Goal: Task Accomplishment & Management: Use online tool/utility

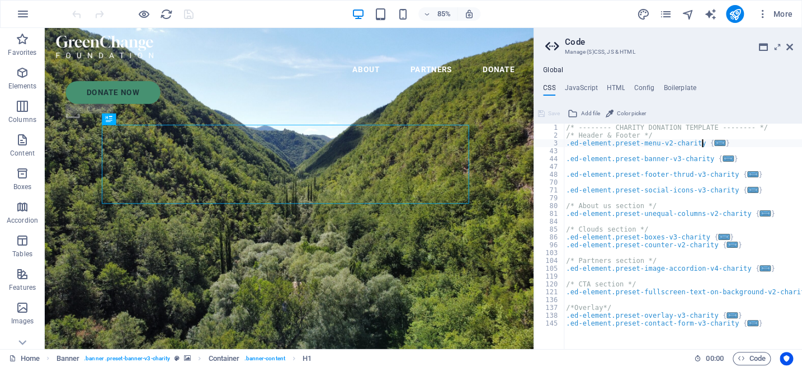
type textarea ".ed-element.preset-menu-v2-charity {"
type textarea ".ed-element.preset-boxes-v3-charity {"
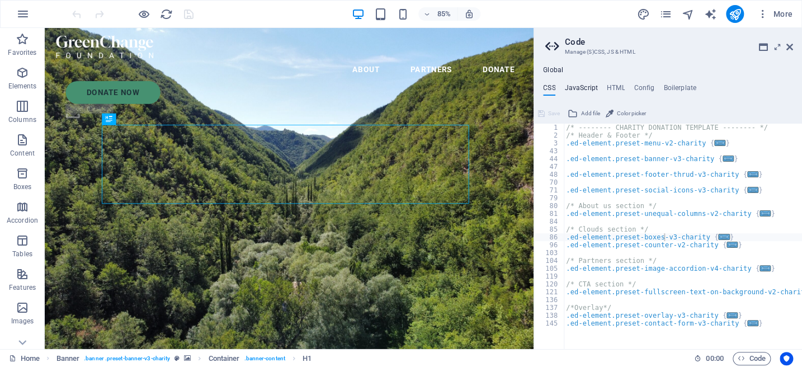
click at [586, 87] on h4 "JavaScript" at bounding box center [580, 90] width 33 height 12
type textarea "/* JS for preset "Menu V2" */"
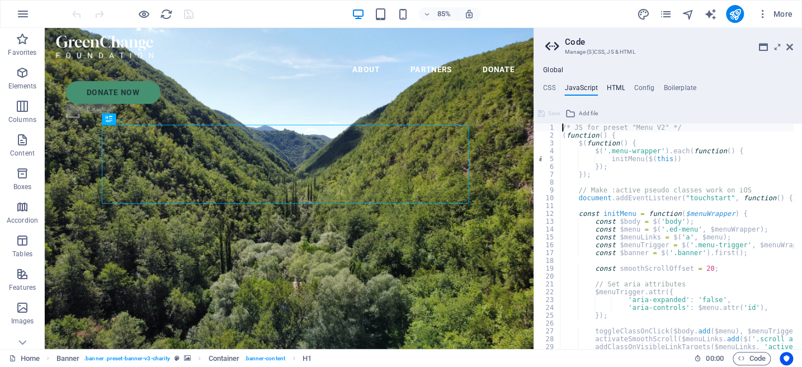
type textarea "<a href="#main-content" class="wv-link-content button">Skip to main content</a>"
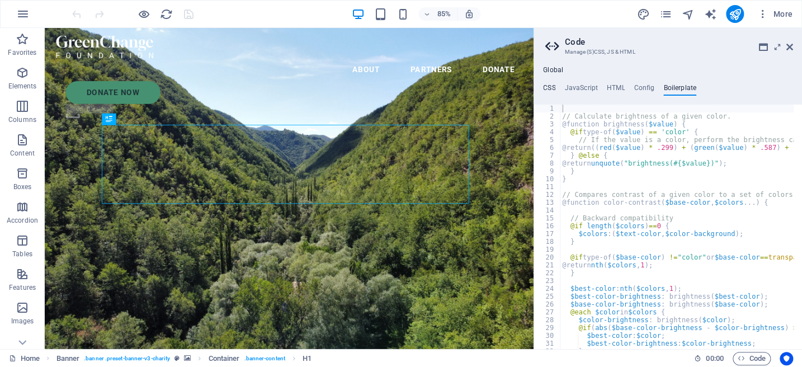
click at [0, 0] on h4 "CSS" at bounding box center [0, 0] width 0 height 0
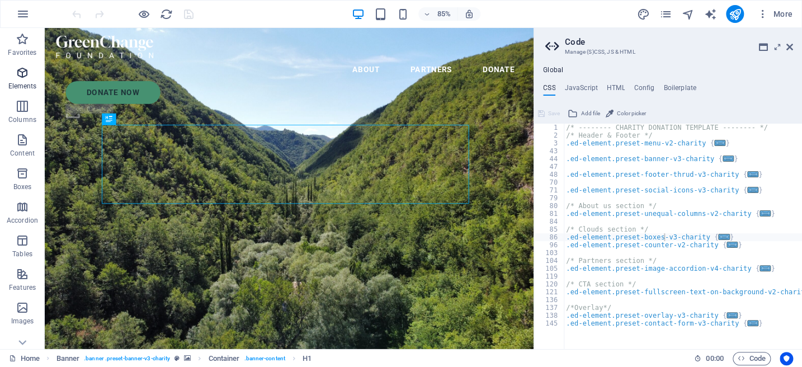
click at [20, 81] on span "Elements" at bounding box center [22, 79] width 45 height 27
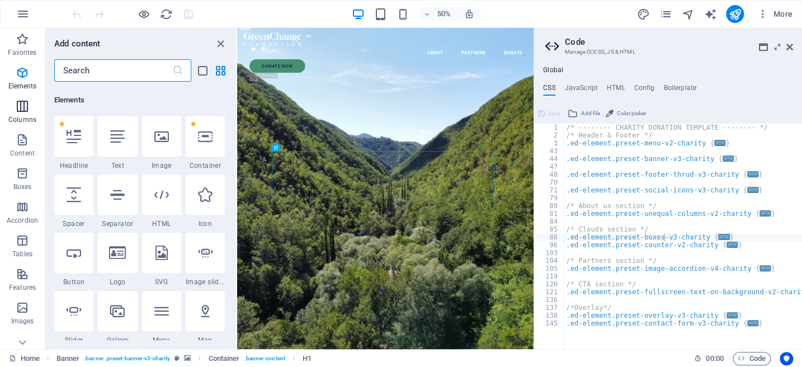
scroll to position [119, 0]
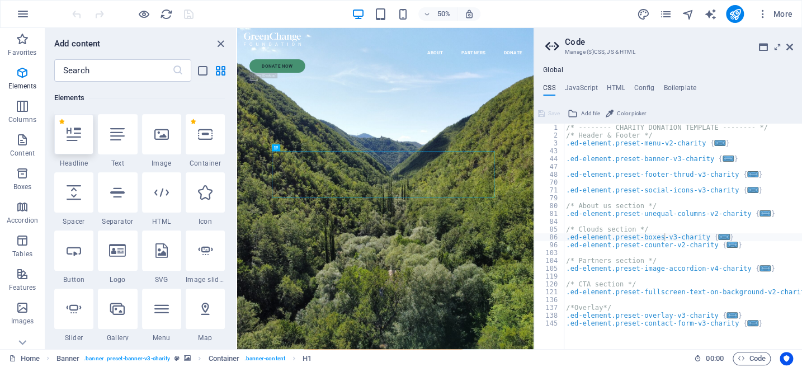
click at [77, 143] on div at bounding box center [73, 134] width 39 height 40
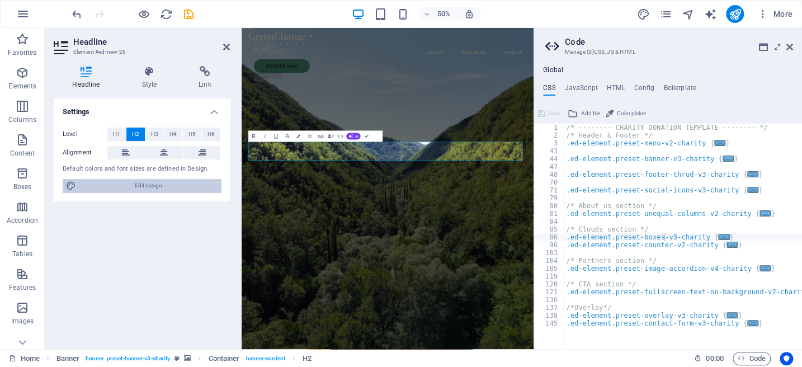
click at [148, 186] on span "Edit design" at bounding box center [148, 185] width 138 height 13
select select "px"
select select "300"
select select "px"
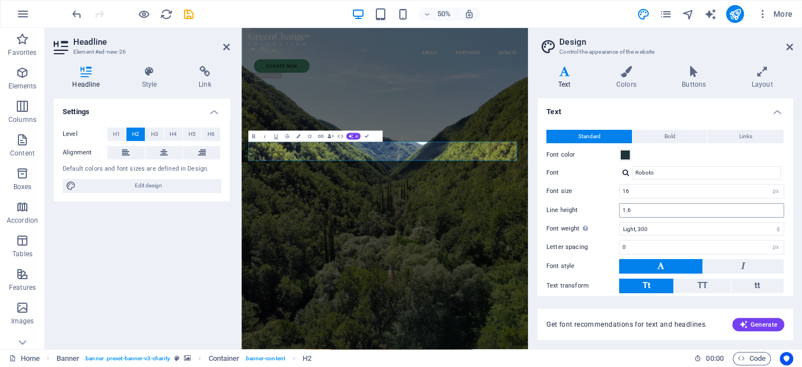
scroll to position [0, 0]
click at [70, 110] on h4 "Settings" at bounding box center [142, 108] width 176 height 20
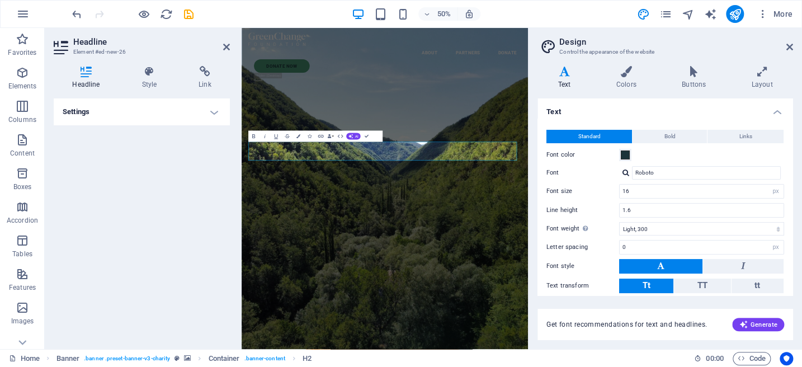
click at [70, 110] on h4 "Settings" at bounding box center [142, 111] width 176 height 27
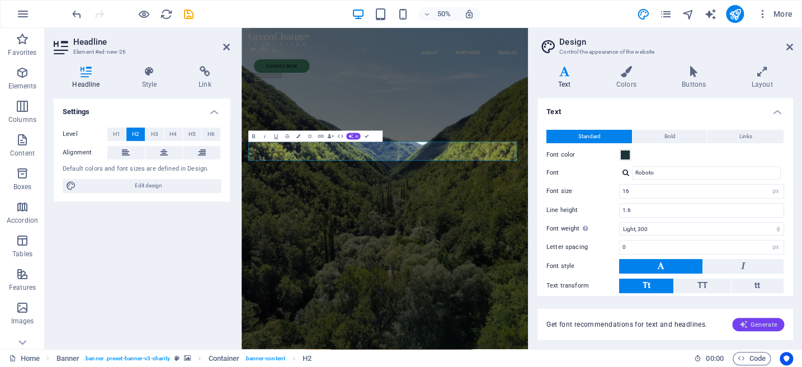
click at [759, 326] on span "Generate" at bounding box center [758, 324] width 39 height 9
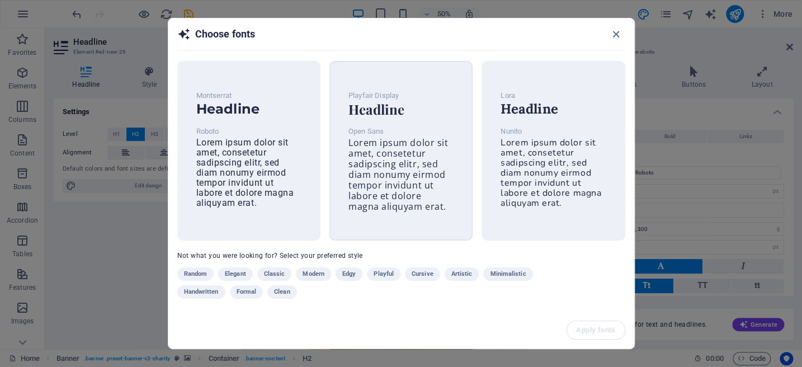
click at [373, 114] on h6 "Headline" at bounding box center [401, 108] width 105 height 13
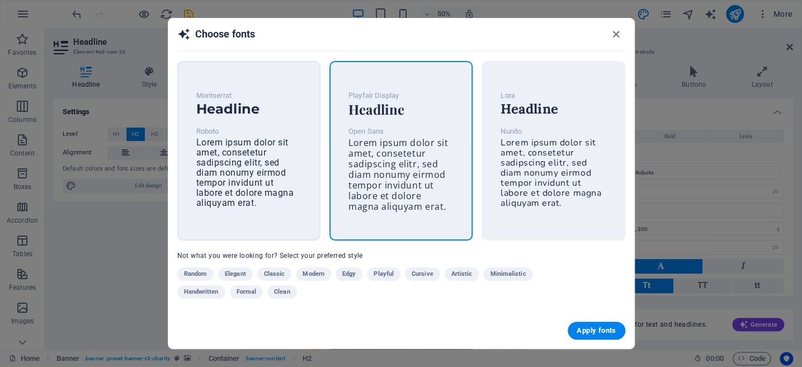
click at [233, 142] on span "Lorem ipsum dolor sit amet, consetetur sadipscing elitr, sed diam nonumy eirmod…" at bounding box center [245, 172] width 98 height 71
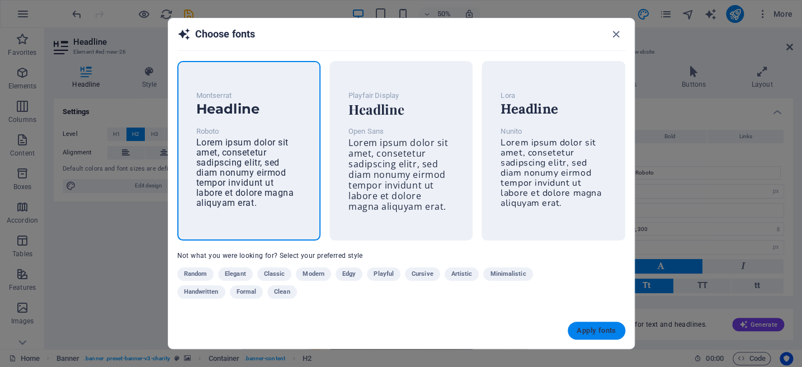
click at [595, 330] on span "Apply fonts" at bounding box center [596, 330] width 39 height 9
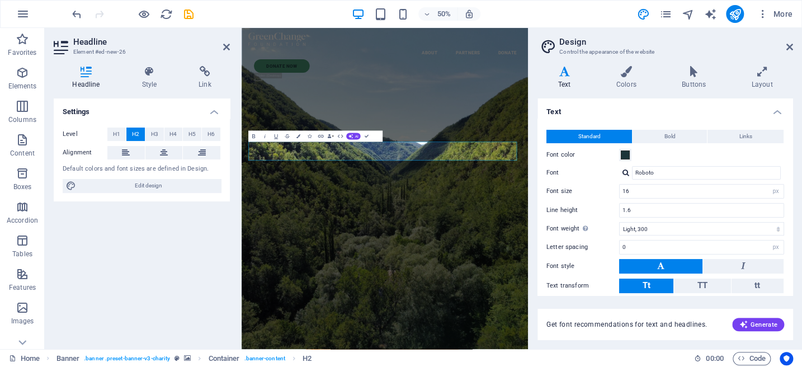
select select "400"
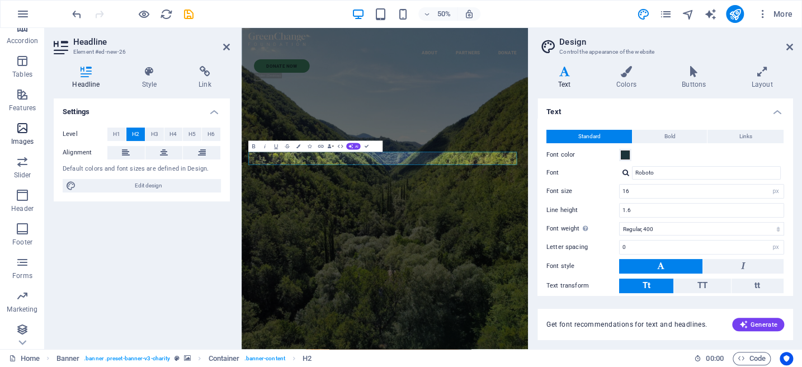
scroll to position [182, 0]
click at [22, 126] on icon "button" at bounding box center [22, 125] width 13 height 13
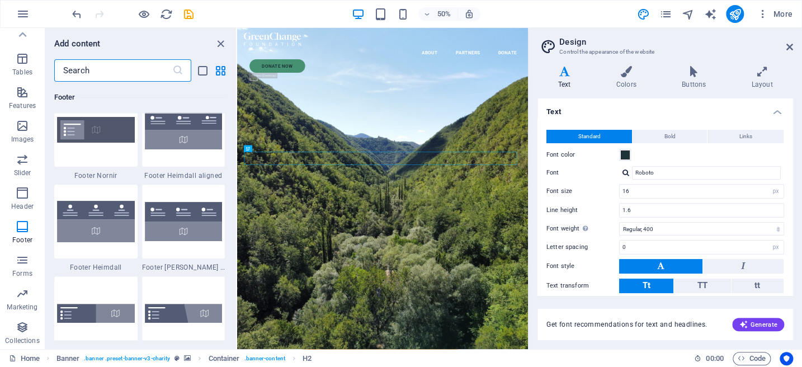
scroll to position [7351, 0]
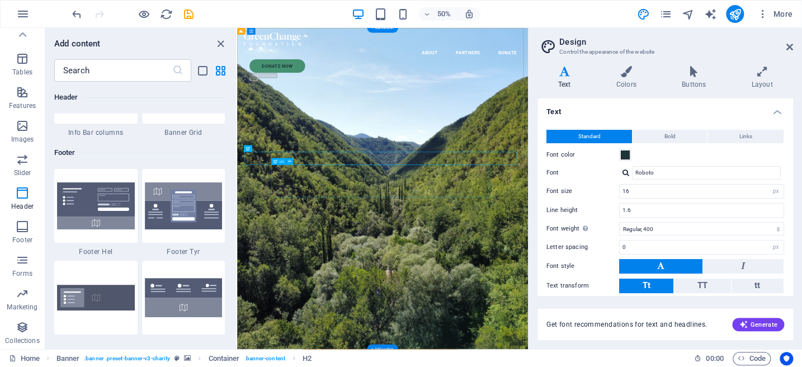
click at [0, 0] on icon "pages" at bounding box center [0, 0] width 0 height 0
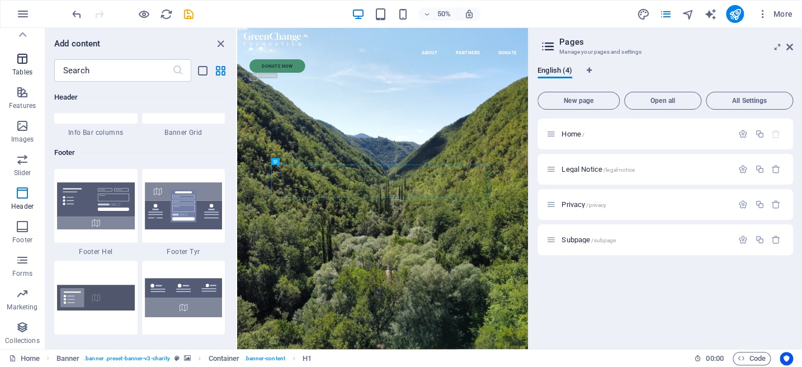
scroll to position [0, 0]
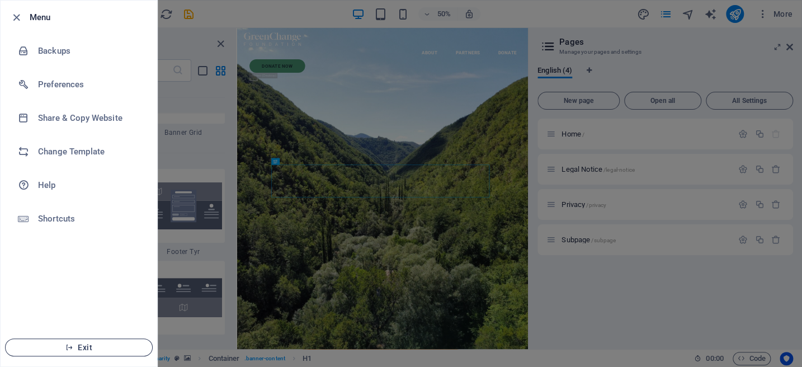
click at [88, 349] on span "Exit" at bounding box center [79, 347] width 129 height 9
